Goal: Information Seeking & Learning: Learn about a topic

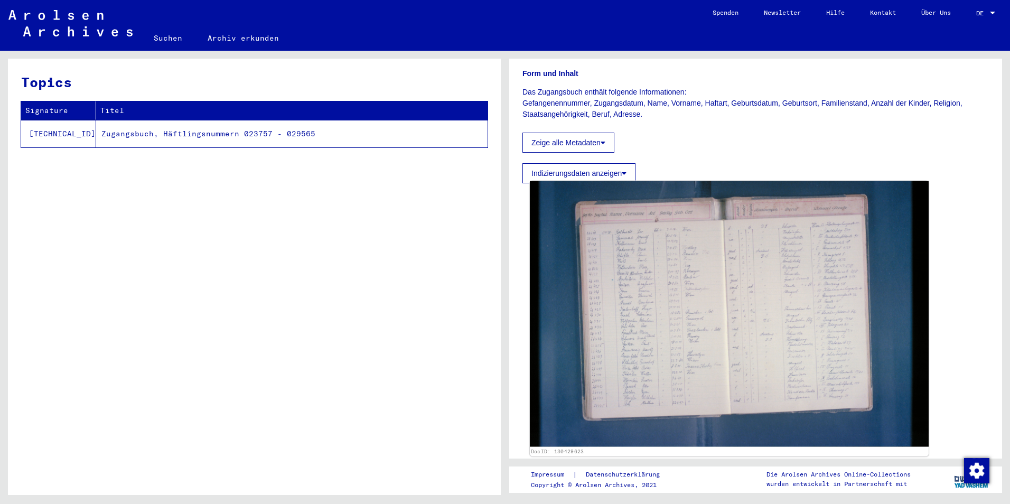
scroll to position [159, 0]
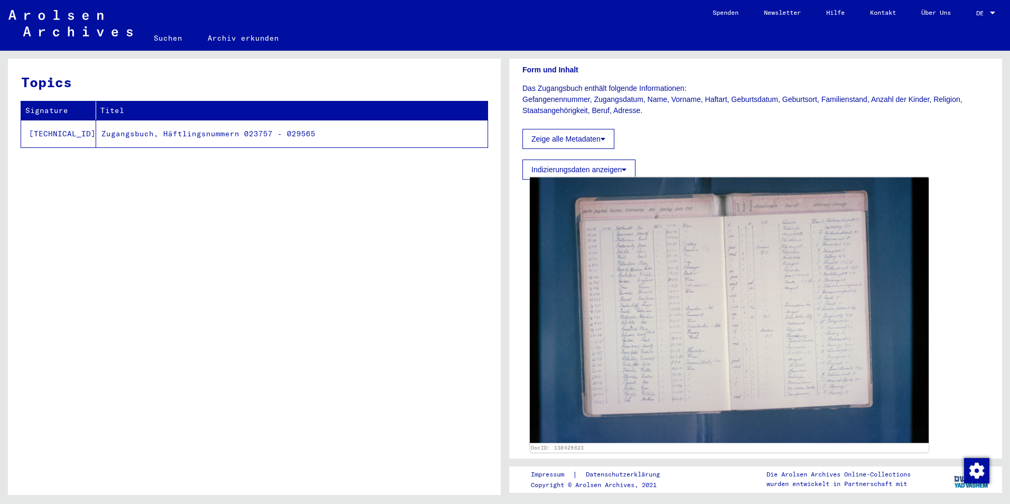
click at [681, 269] on img at bounding box center [729, 311] width 399 height 266
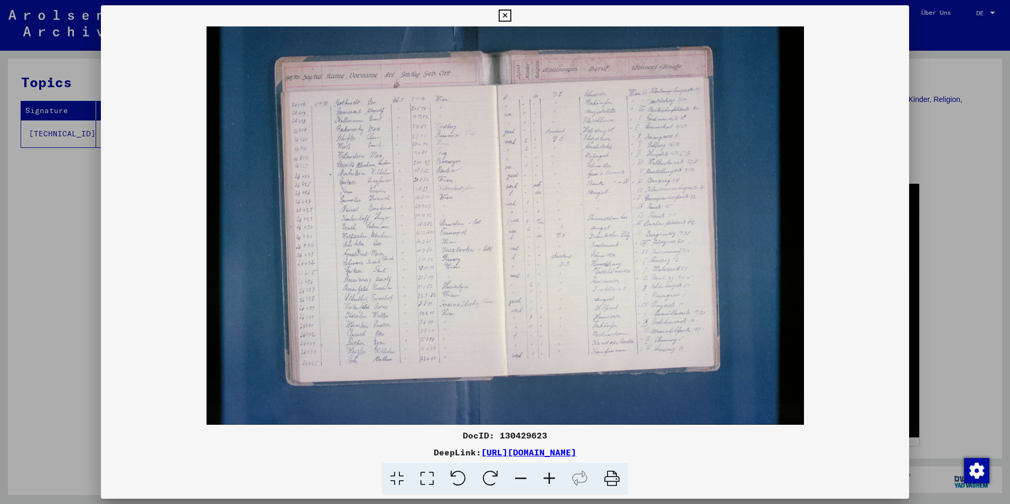
click at [437, 476] on icon at bounding box center [427, 479] width 30 height 32
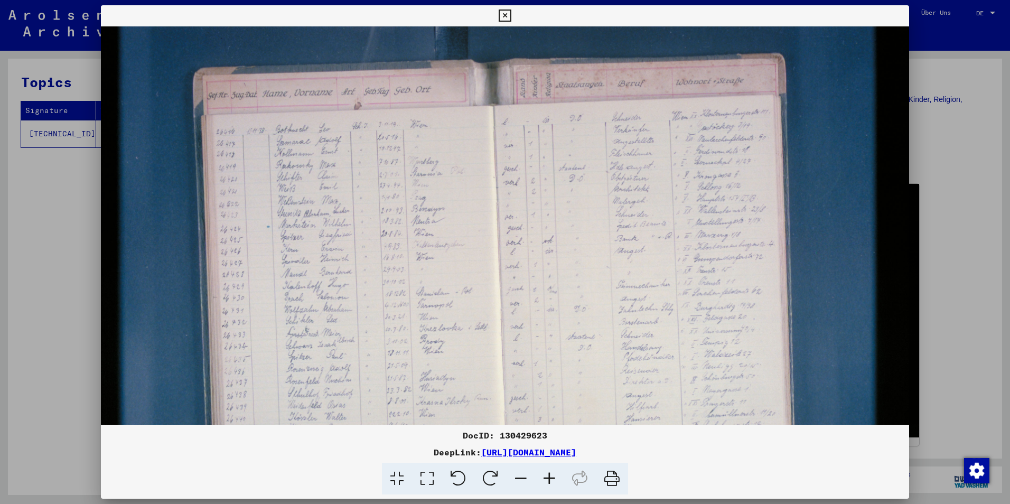
click at [550, 472] on icon at bounding box center [549, 479] width 29 height 32
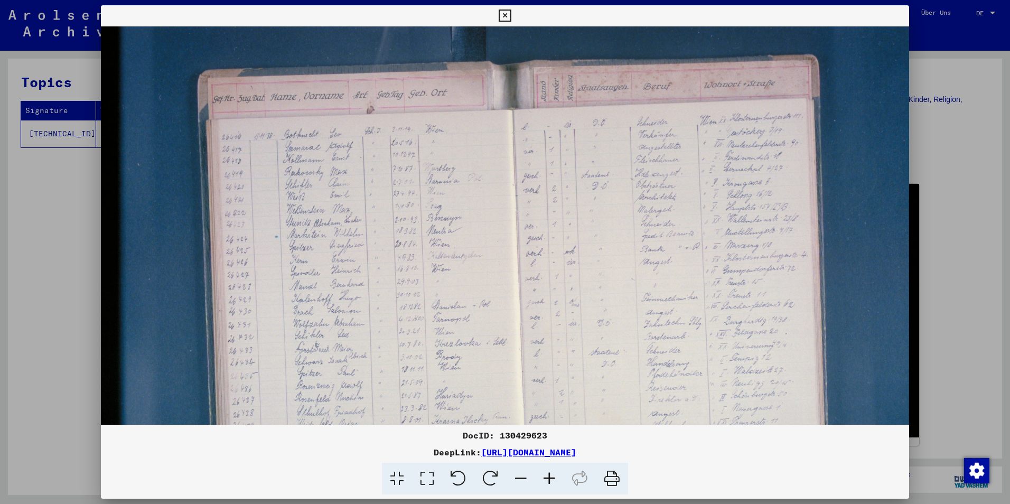
click at [550, 472] on icon at bounding box center [549, 479] width 29 height 32
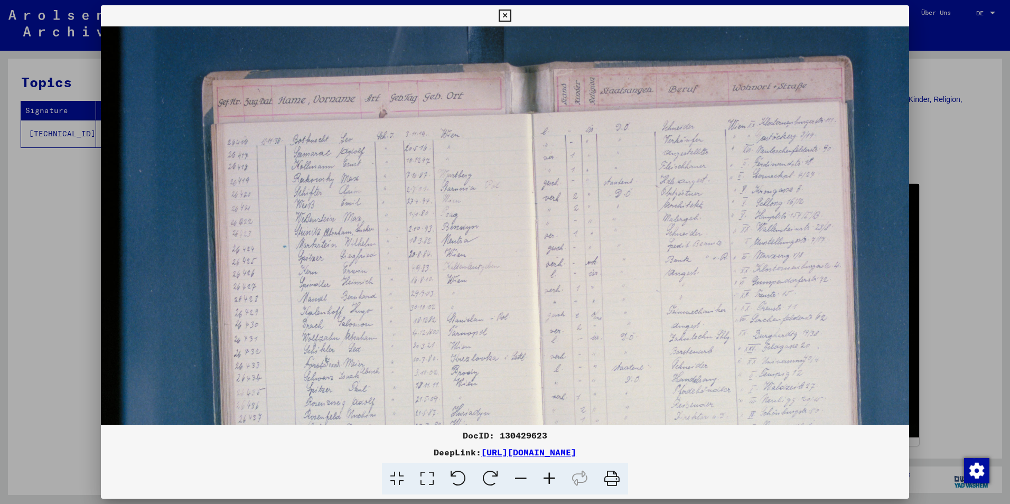
click at [550, 472] on icon at bounding box center [549, 479] width 29 height 32
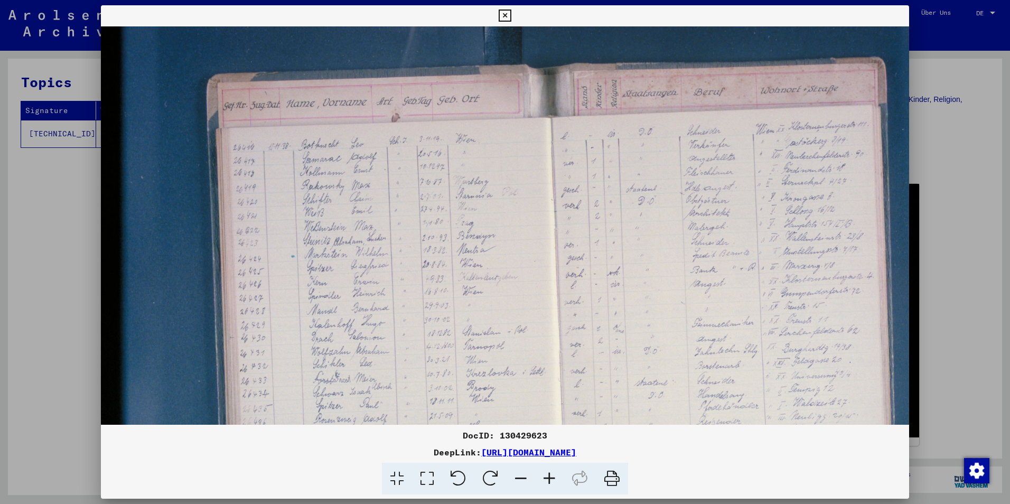
click at [550, 472] on icon at bounding box center [549, 479] width 29 height 32
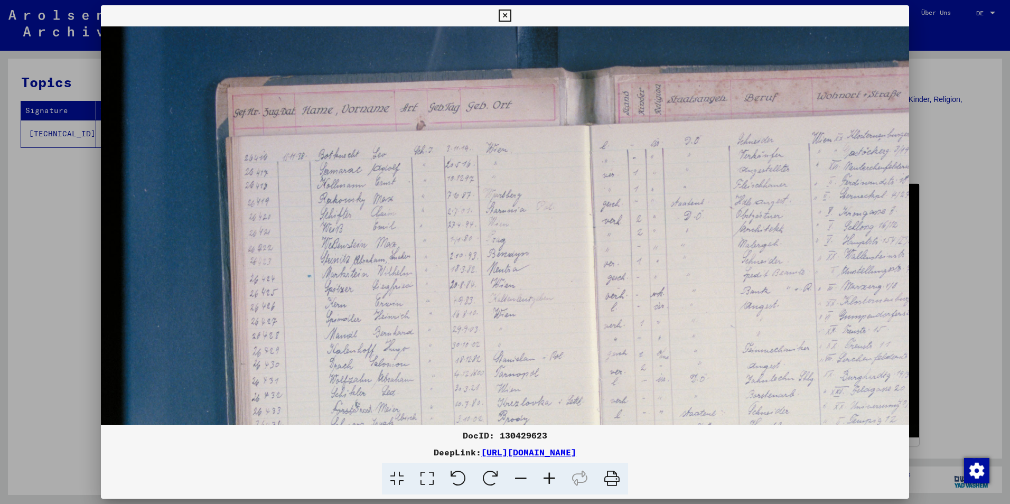
click at [548, 479] on icon at bounding box center [549, 479] width 29 height 32
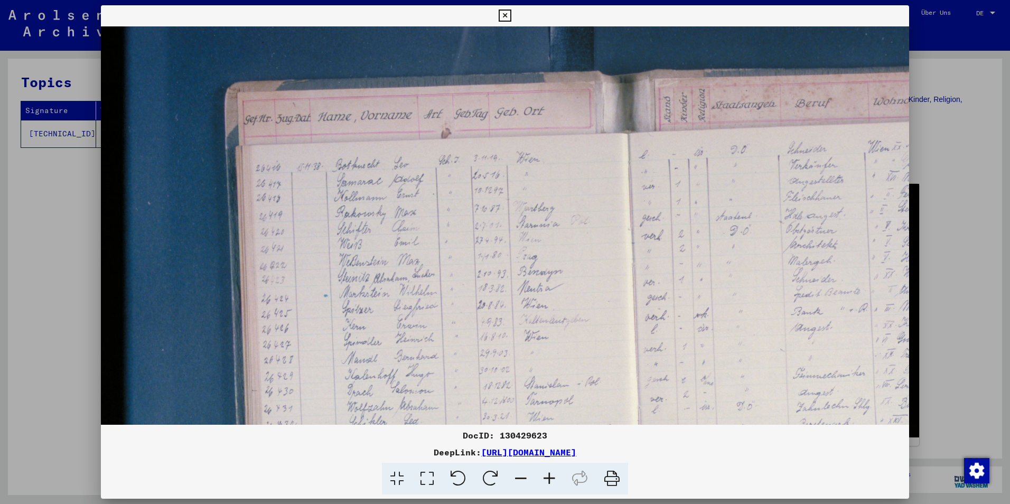
click at [548, 479] on icon at bounding box center [549, 479] width 29 height 32
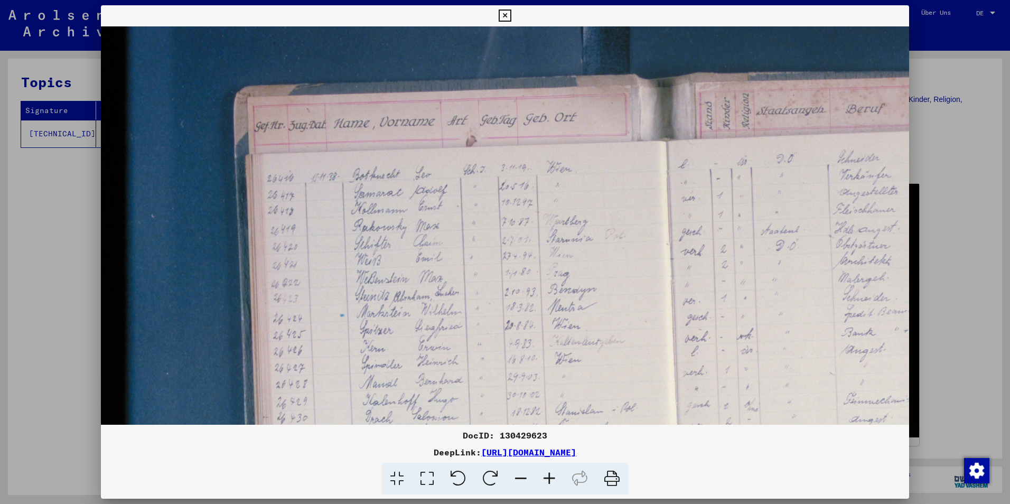
click at [548, 479] on icon at bounding box center [549, 479] width 29 height 32
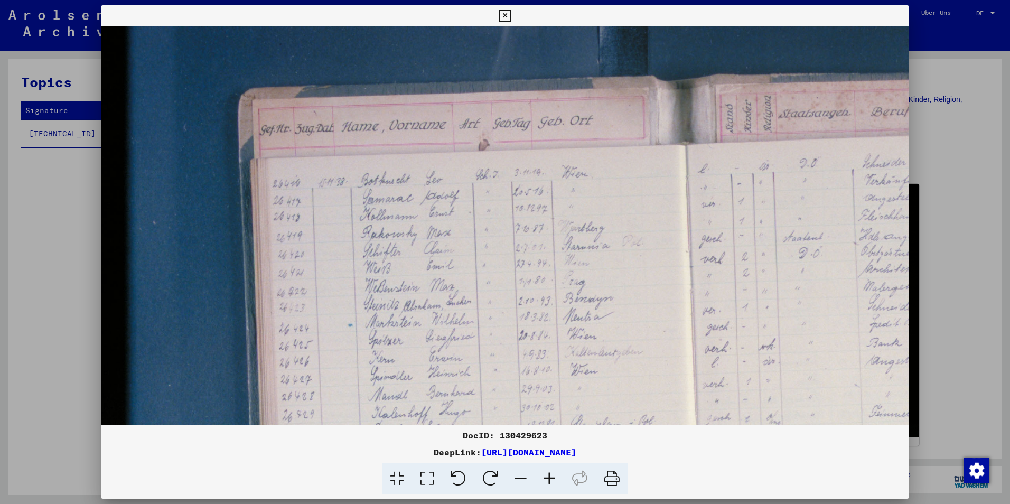
click at [548, 479] on icon at bounding box center [549, 479] width 29 height 32
click at [549, 479] on icon at bounding box center [549, 479] width 29 height 32
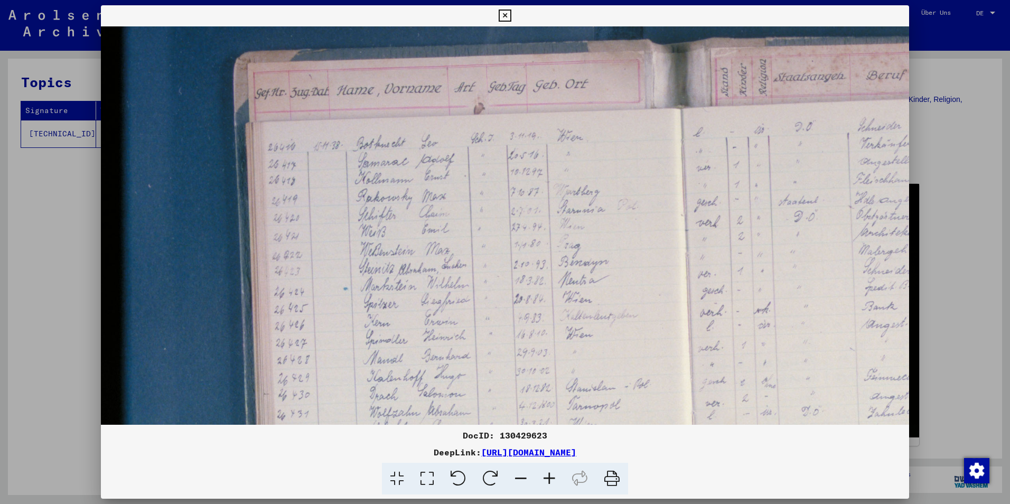
scroll to position [40, 5]
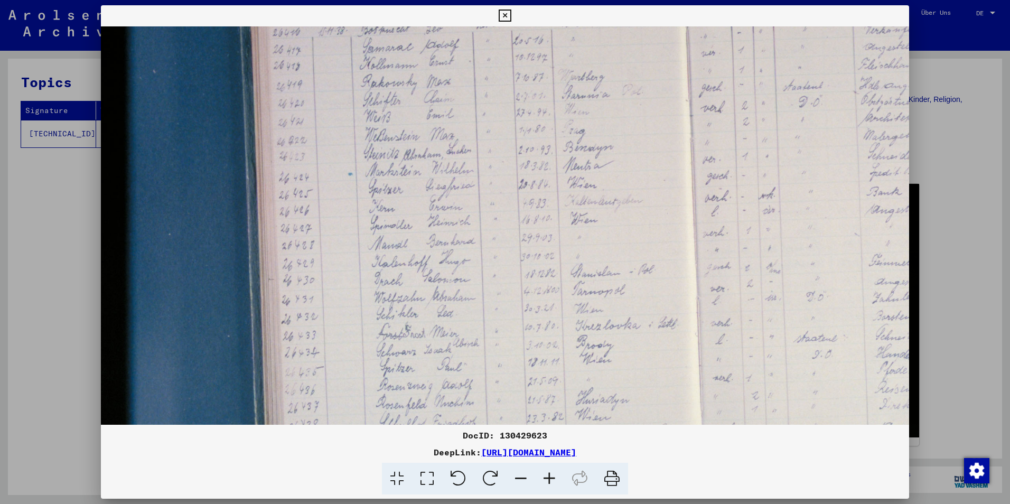
drag, startPoint x: 434, startPoint y: 402, endPoint x: 505, endPoint y: 236, distance: 180.6
click at [500, 240] on img at bounding box center [703, 276] width 1205 height 803
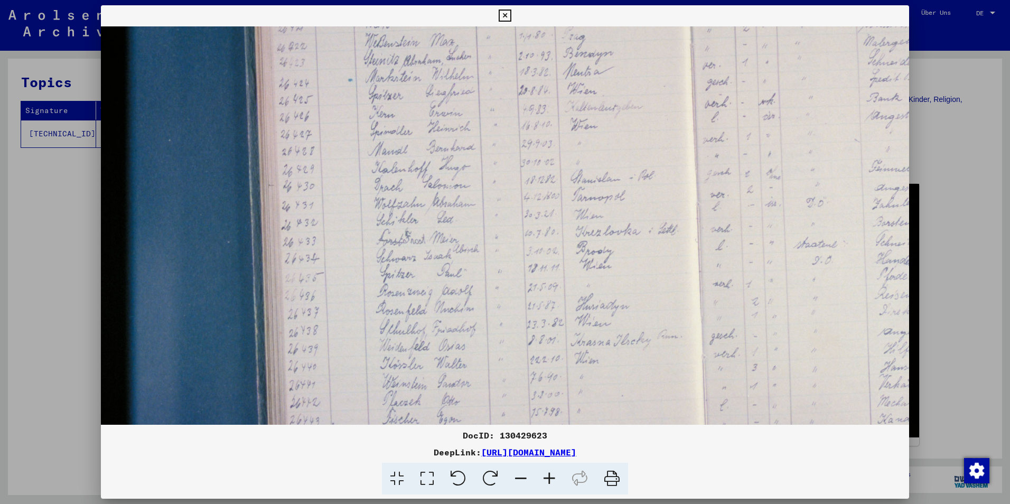
drag, startPoint x: 476, startPoint y: 373, endPoint x: 518, endPoint y: 289, distance: 94.3
click at [518, 289] on img at bounding box center [703, 182] width 1205 height 803
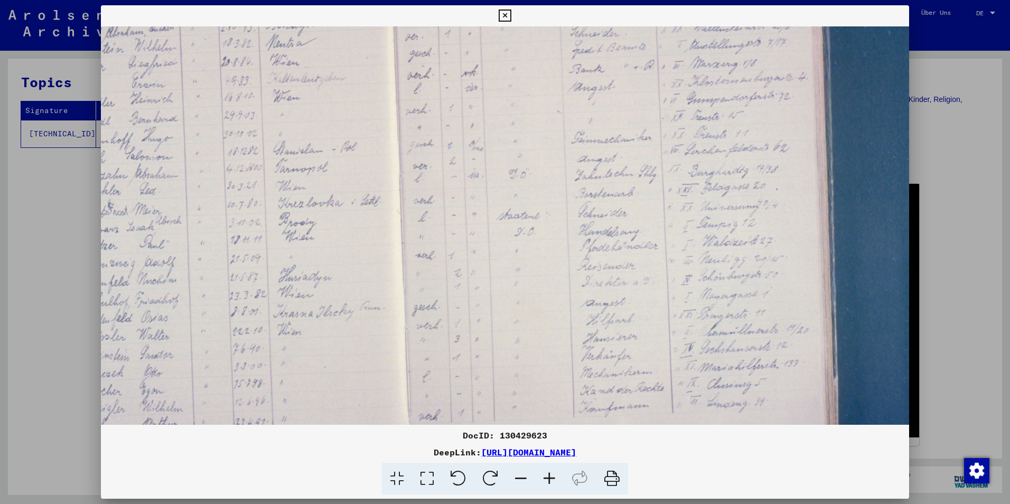
scroll to position [287, 232]
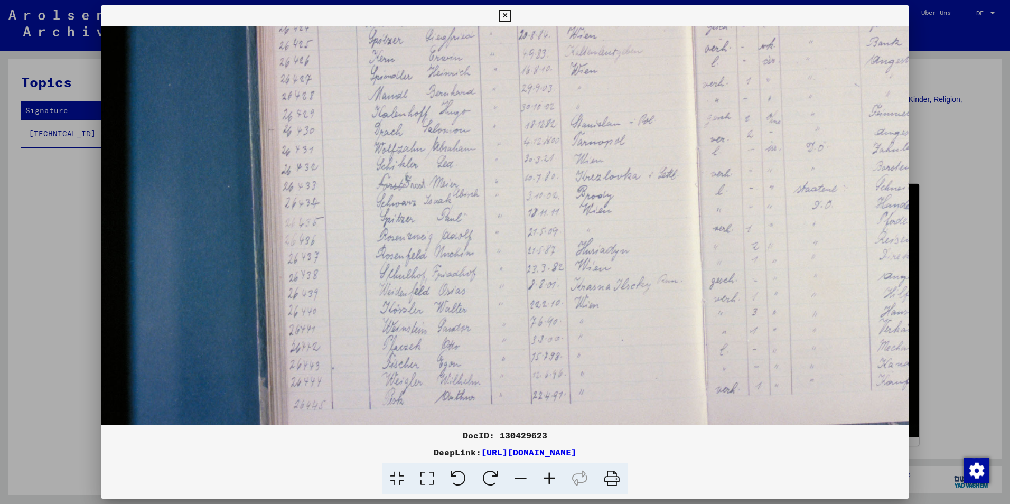
drag, startPoint x: 484, startPoint y: 402, endPoint x: 559, endPoint y: 347, distance: 92.7
click at [559, 347] on img at bounding box center [703, 127] width 1205 height 803
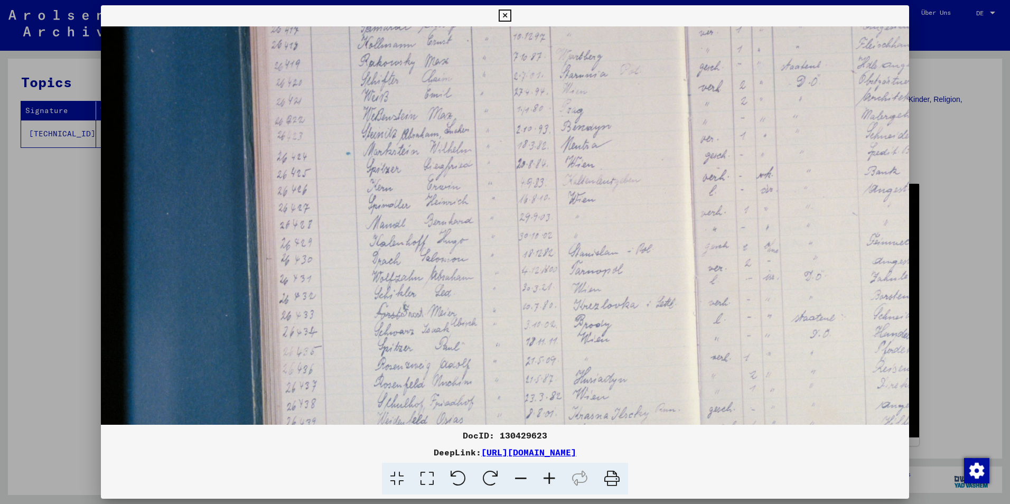
scroll to position [171, 2]
drag, startPoint x: 518, startPoint y: 162, endPoint x: 527, endPoint y: 289, distance: 126.6
click at [527, 289] on img at bounding box center [701, 256] width 1205 height 803
